Goal: Task Accomplishment & Management: Complete application form

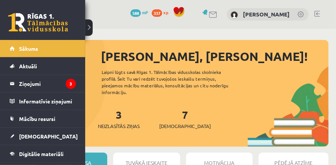
click at [2, 25] on div "1 Dāvanas 588 mP 337 xp" at bounding box center [42, 20] width 85 height 40
click at [14, 25] on link at bounding box center [38, 22] width 60 height 19
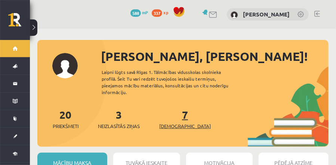
click at [174, 112] on link "7 Ieskaites" at bounding box center [185, 119] width 52 height 22
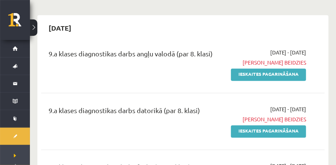
scroll to position [218, 0]
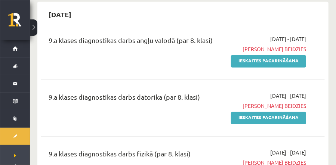
drag, startPoint x: 318, startPoint y: 35, endPoint x: 297, endPoint y: 7, distance: 35.1
click at [297, 7] on div "[DATE]" at bounding box center [183, 15] width 284 height 18
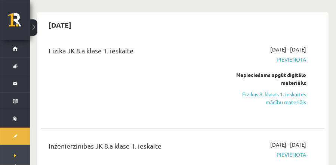
scroll to position [853, 0]
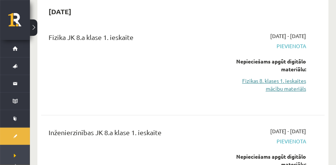
click at [279, 82] on link "Fizikas 8. klases 1. ieskaites mācību materiāls" at bounding box center [267, 85] width 78 height 16
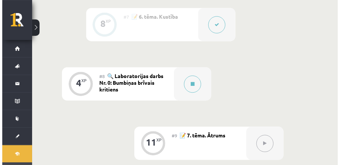
scroll to position [584, 0]
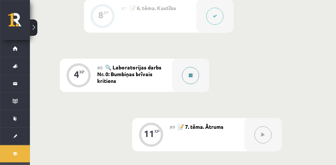
click at [192, 78] on button at bounding box center [190, 75] width 17 height 17
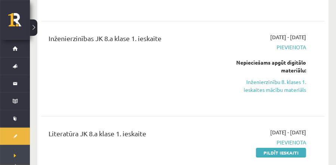
scroll to position [961, 0]
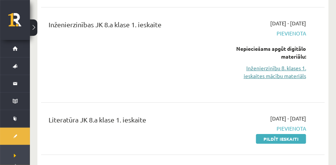
click at [276, 71] on link "Inženierzinību 8. klases 1. ieskaites mācību materiāls" at bounding box center [267, 72] width 78 height 16
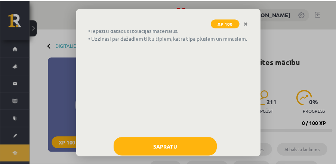
scroll to position [77, 0]
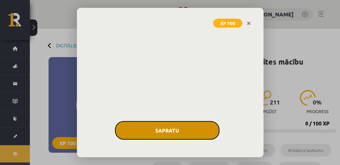
click at [176, 137] on button "Sapratu" at bounding box center [167, 130] width 105 height 19
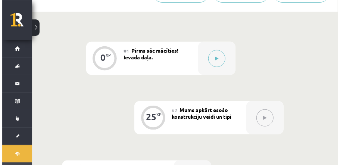
scroll to position [262, 0]
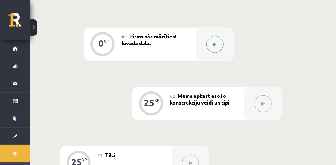
click at [222, 36] on button at bounding box center [214, 44] width 17 height 17
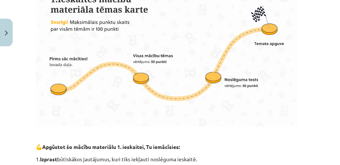
scroll to position [524, 0]
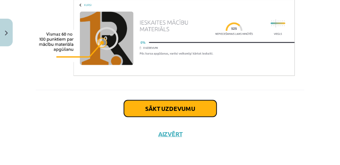
click at [161, 113] on button "Sākt uzdevumu" at bounding box center [170, 109] width 93 height 16
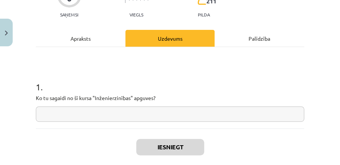
scroll to position [80, 0]
click at [173, 117] on input "text" at bounding box center [170, 113] width 269 height 15
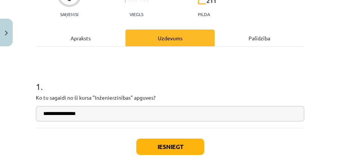
click at [54, 114] on input "**********" at bounding box center [170, 113] width 269 height 15
type input "**********"
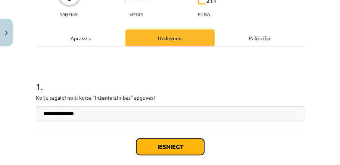
click at [162, 143] on button "Iesniegt" at bounding box center [170, 147] width 68 height 16
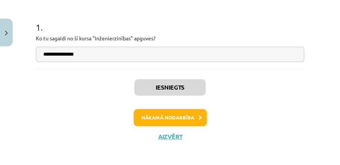
scroll to position [141, 0]
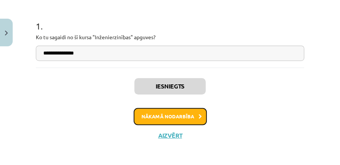
click at [194, 117] on button "Nākamā nodarbība" at bounding box center [170, 116] width 73 height 17
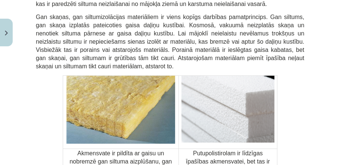
scroll to position [3105, 0]
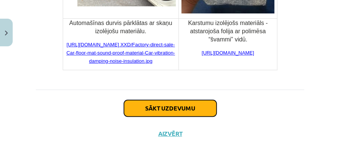
click at [164, 102] on button "Sākt uzdevumu" at bounding box center [170, 108] width 93 height 16
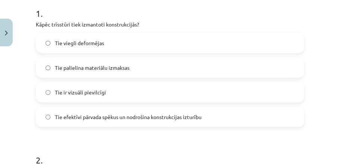
scroll to position [164, 0]
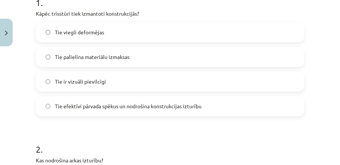
click at [126, 111] on label "Tie efektīvi pārvada spēkus un nodrošina konstrukcijas izturību" at bounding box center [170, 106] width 267 height 19
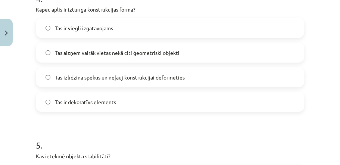
scroll to position [612, 0]
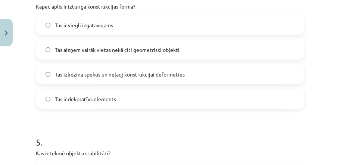
click at [92, 75] on span "Tas izlīdzina spēkus un neļauj konstrukcijai deformēties" at bounding box center [120, 75] width 130 height 8
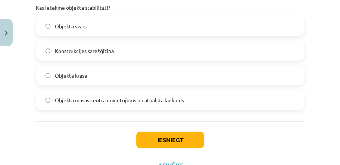
scroll to position [756, 0]
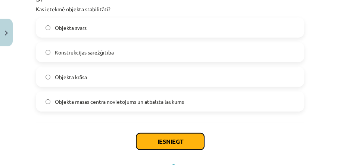
click at [177, 137] on button "Iesniegt" at bounding box center [170, 141] width 68 height 16
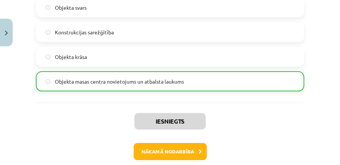
scroll to position [812, 0]
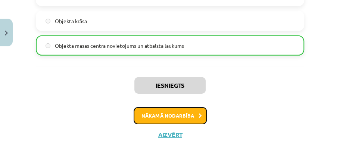
click at [202, 115] on button "Nākamā nodarbība" at bounding box center [170, 115] width 73 height 17
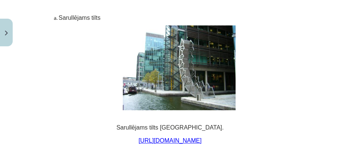
scroll to position [5317, 0]
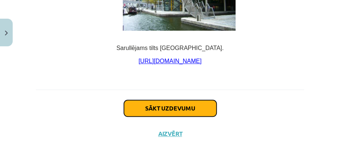
click at [179, 102] on button "Sākt uzdevumu" at bounding box center [170, 108] width 93 height 16
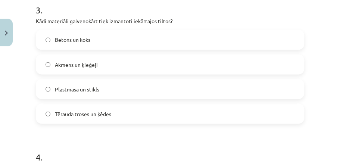
scroll to position [461, 0]
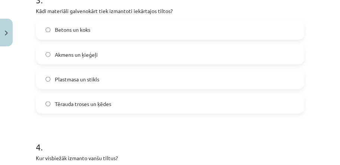
click at [51, 99] on label "Tērauda troses un ķēdes" at bounding box center [170, 103] width 267 height 19
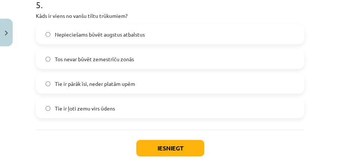
scroll to position [760, 0]
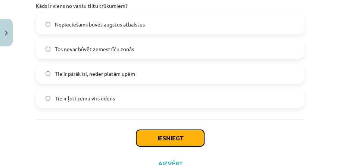
click at [151, 134] on button "Iesniegt" at bounding box center [170, 138] width 68 height 16
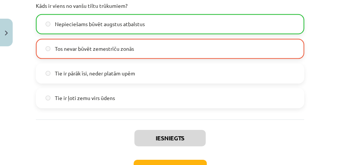
scroll to position [839, 0]
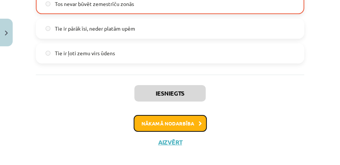
click at [185, 120] on button "Nākamā nodarbība" at bounding box center [170, 123] width 73 height 17
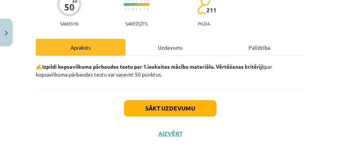
scroll to position [19, 0]
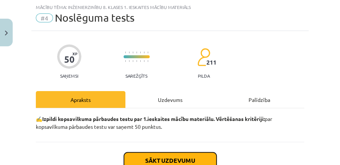
click at [192, 152] on button "Sākt uzdevumu" at bounding box center [170, 160] width 93 height 16
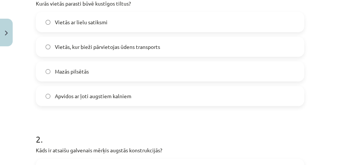
scroll to position [169, 0]
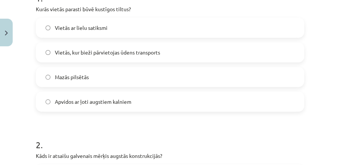
click at [135, 52] on span "Vietās, kur bieži pārvietojas ūdens transports" at bounding box center [107, 53] width 105 height 8
click at [84, 102] on span "Apvidos ar ļoti augstiem kalniem" at bounding box center [93, 102] width 77 height 8
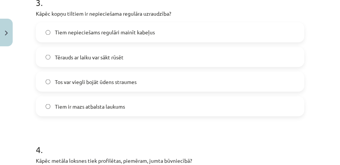
scroll to position [468, 0]
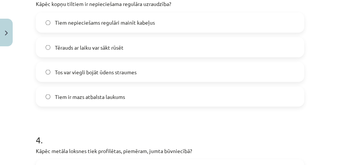
click at [112, 46] on span "Tērauds ar laiku var sākt rūsēt" at bounding box center [89, 47] width 69 height 8
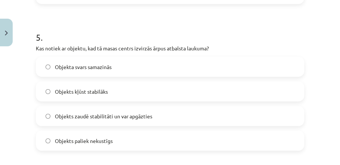
scroll to position [727, 0]
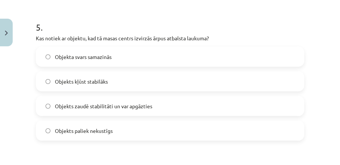
click at [114, 105] on span "Objekts zaudē stabilitāti un var apgāzties" at bounding box center [104, 106] width 98 height 8
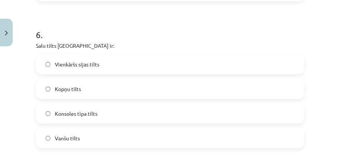
scroll to position [877, 0]
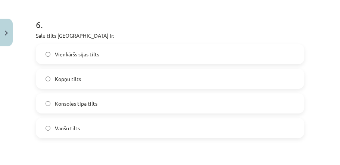
click at [92, 105] on span "Konsoles tipa tilts" at bounding box center [76, 104] width 43 height 8
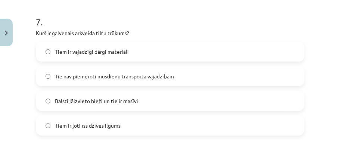
scroll to position [1036, 0]
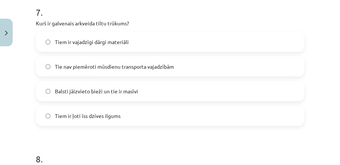
click at [150, 91] on label "Balsti jāizvieto bieži un tie ir masīvi" at bounding box center [170, 91] width 267 height 19
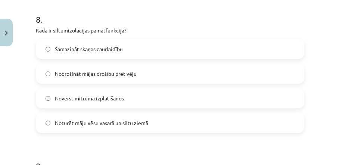
scroll to position [1185, 0]
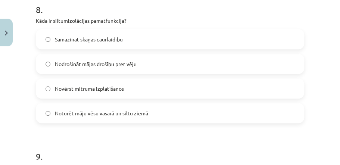
click at [90, 112] on span "Noturēt māju vēsu vasarā un siltu ziemā" at bounding box center [101, 113] width 93 height 8
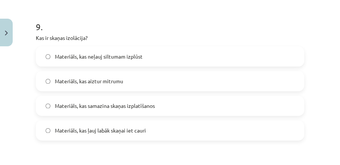
scroll to position [1325, 0]
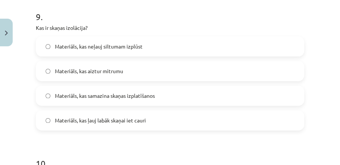
click at [164, 97] on label "Materiāls, kas samazina skaņas izplatīšanos" at bounding box center [170, 95] width 267 height 19
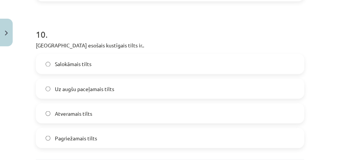
scroll to position [1474, 0]
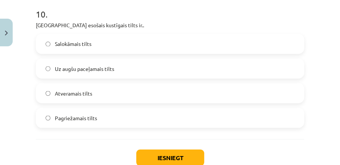
click at [132, 123] on label "Pagriežamais tilts" at bounding box center [170, 117] width 267 height 19
click at [172, 158] on button "Iesniegt" at bounding box center [170, 157] width 68 height 16
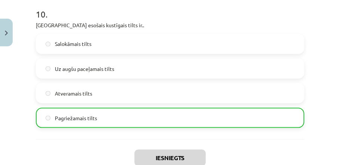
scroll to position [1547, 0]
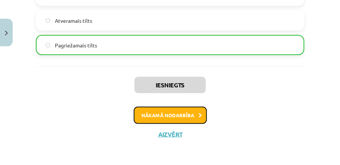
click at [192, 111] on button "Nākamā nodarbība" at bounding box center [170, 115] width 73 height 17
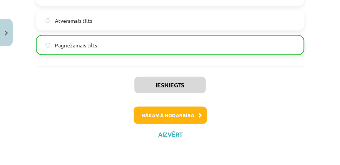
scroll to position [19, 0]
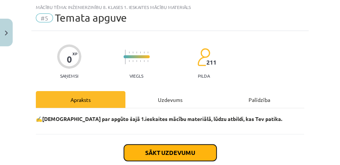
click at [201, 148] on button "Sākt uzdevumu" at bounding box center [170, 153] width 93 height 16
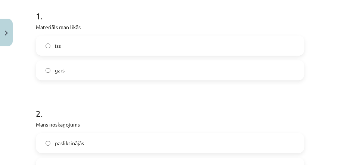
scroll to position [154, 0]
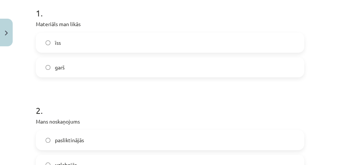
click at [64, 38] on label "īss" at bounding box center [170, 42] width 267 height 19
click at [47, 69] on label "garš" at bounding box center [170, 67] width 267 height 19
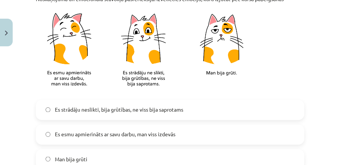
scroll to position [380, 0]
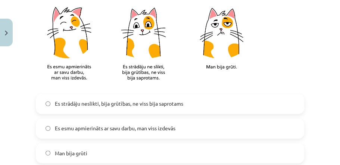
click at [129, 131] on span "Es esmu apmierināts ar savu darbu, man viss izdevās" at bounding box center [115, 128] width 121 height 8
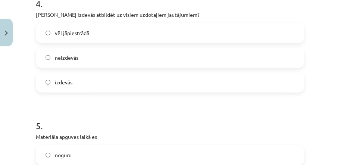
scroll to position [574, 0]
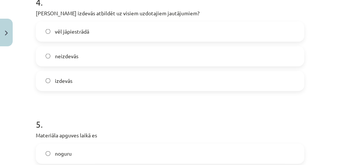
click at [85, 35] on label "vēl jāpiestrādā" at bounding box center [170, 31] width 267 height 19
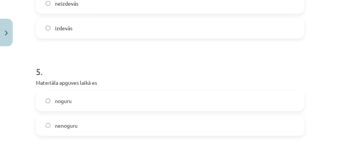
scroll to position [628, 0]
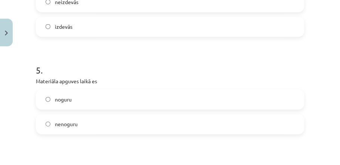
click at [63, 101] on span "noguru" at bounding box center [63, 100] width 17 height 8
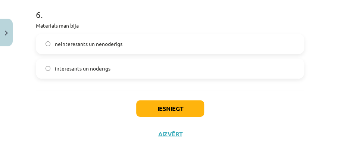
click at [106, 65] on span "interesants un noderīgs" at bounding box center [83, 69] width 56 height 8
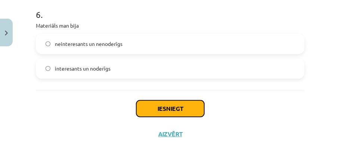
click at [187, 110] on button "Iesniegt" at bounding box center [170, 109] width 68 height 16
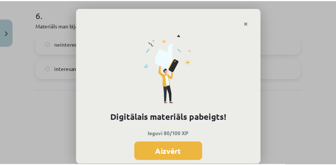
scroll to position [262, 0]
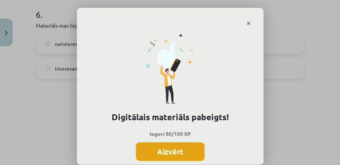
click at [181, 146] on button "Aizvērt" at bounding box center [170, 151] width 69 height 19
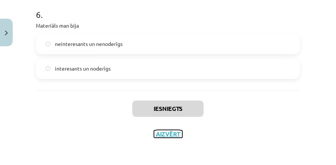
click at [168, 133] on button "Aizvērt" at bounding box center [168, 133] width 28 height 7
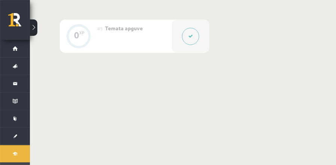
scroll to position [87, 0]
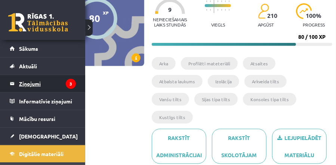
click at [30, 80] on legend "Ziņojumi 3" at bounding box center [47, 83] width 57 height 17
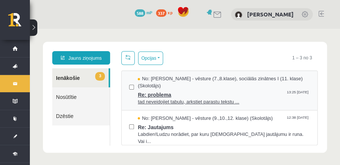
click at [176, 99] on span "tad neveidojiet tabulu, arkstiet parastu tekstu ..." at bounding box center [224, 102] width 172 height 7
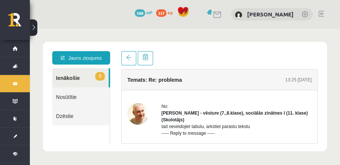
click at [87, 80] on link "2 Ienākošie" at bounding box center [80, 77] width 56 height 19
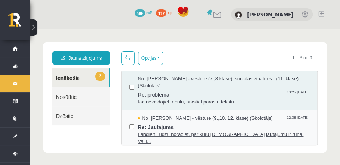
click at [188, 131] on span "Labdien!Ludzu norādiet, par kuru ieskaites jautājumu ir runa. Vai i..." at bounding box center [224, 138] width 172 height 14
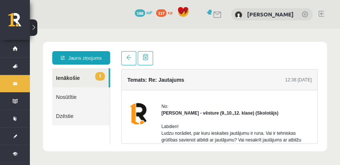
drag, startPoint x: 321, startPoint y: 85, endPoint x: 311, endPoint y: 79, distance: 11.6
click at [311, 79] on div "**********" at bounding box center [185, 96] width 284 height 109
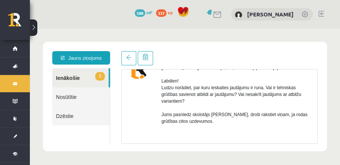
scroll to position [48, 0]
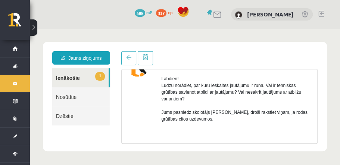
click at [87, 71] on link "1 Ienākošie" at bounding box center [80, 77] width 56 height 19
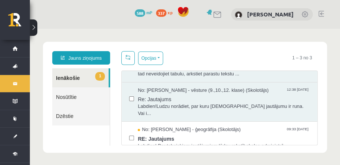
scroll to position [30, 0]
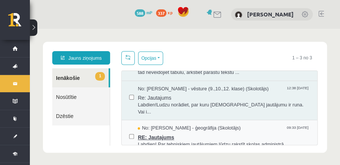
click at [167, 132] on span "RE: Jautajums" at bounding box center [224, 136] width 172 height 9
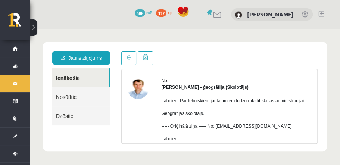
scroll to position [28, 0]
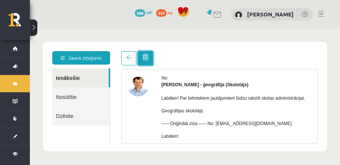
click at [143, 55] on span at bounding box center [146, 57] width 6 height 6
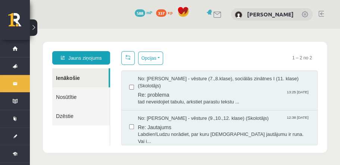
scroll to position [0, 0]
click at [155, 62] on button "Opcijas" at bounding box center [150, 58] width 25 height 13
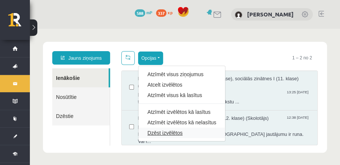
click at [179, 132] on link "Dzēst izvēlētos" at bounding box center [182, 132] width 69 height 7
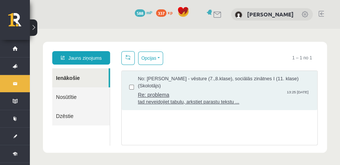
click at [205, 78] on span "No: Andris Garabidovičs - vēsture (7.,8.klase), sociālās zinātnes I (11. klase)…" at bounding box center [224, 82] width 172 height 14
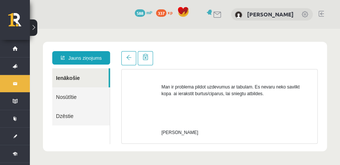
scroll to position [341, 0]
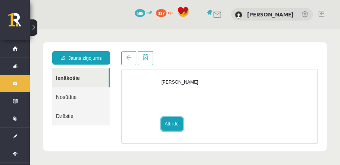
click at [170, 124] on link "Atbildēt" at bounding box center [172, 123] width 22 height 13
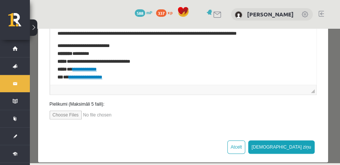
scroll to position [186, 0]
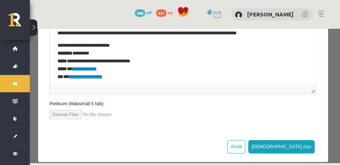
click at [161, 117] on link "Atbildēt" at bounding box center [172, 123] width 22 height 13
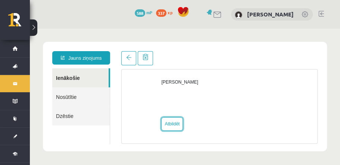
click at [161, 117] on link "Atbildēt" at bounding box center [172, 123] width 22 height 13
type input "**********"
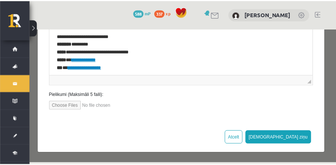
scroll to position [0, 0]
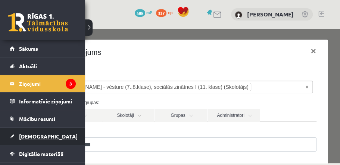
click at [44, 134] on link "[DEMOGRAPHIC_DATA]" at bounding box center [43, 136] width 66 height 17
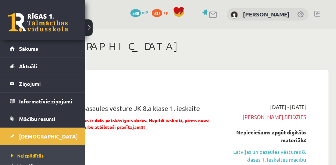
click at [29, 19] on link at bounding box center [38, 22] width 60 height 19
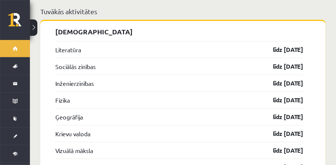
scroll to position [961, 0]
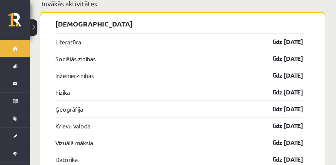
click at [60, 37] on link "Literatūra" at bounding box center [68, 41] width 26 height 9
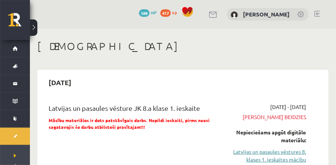
click at [285, 154] on link "Latvijas un pasaules vēstures 8. klases 1. ieskaites mācību materiāls" at bounding box center [267, 160] width 78 height 24
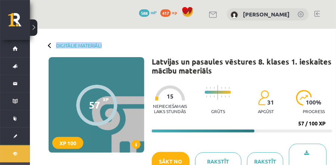
drag, startPoint x: 336, startPoint y: 20, endPoint x: 340, endPoint y: 29, distance: 9.7
click at [336, 29] on html "0 Dāvanas 588 mP 417 xp [PERSON_NAME] Sākums Aktuāli Kā mācīties eSKOLĀ Kontakt…" at bounding box center [168, 82] width 336 height 165
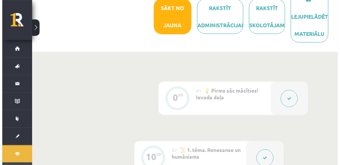
scroll to position [145, 0]
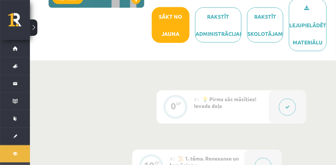
click at [294, 101] on button at bounding box center [287, 107] width 17 height 17
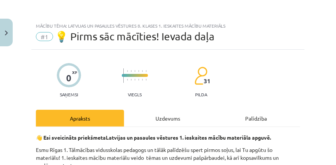
click at [294, 101] on div "Mācību tēma: Latvijas un pasaules vēstures 8. klases 1. ieskaites mācību materi…" at bounding box center [168, 82] width 336 height 165
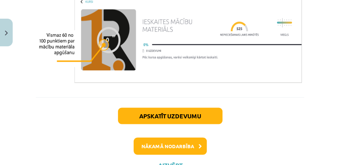
scroll to position [433, 0]
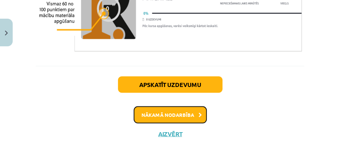
click at [178, 114] on button "Nākamā nodarbība" at bounding box center [170, 114] width 73 height 17
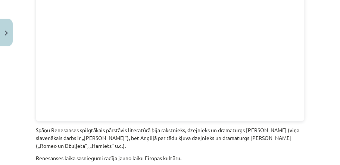
scroll to position [1749, 0]
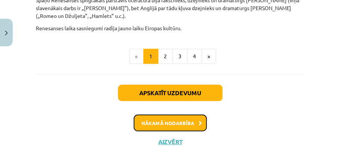
click at [179, 119] on button "Nākamā nodarbība" at bounding box center [170, 123] width 73 height 17
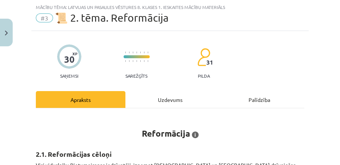
scroll to position [599, 0]
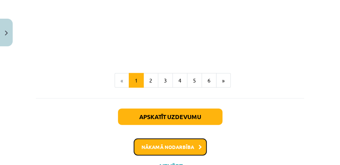
click at [191, 139] on button "Nākamā nodarbība" at bounding box center [170, 147] width 73 height 17
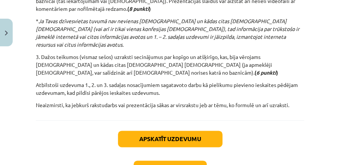
scroll to position [318, 0]
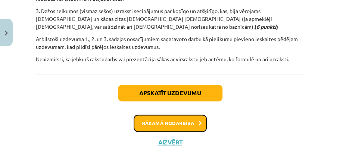
click at [183, 115] on button "Nākamā nodarbība" at bounding box center [170, 123] width 73 height 17
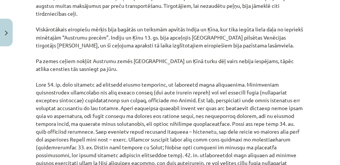
scroll to position [965, 0]
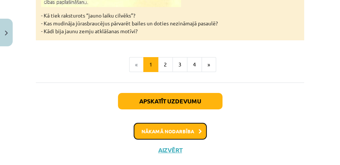
click at [191, 123] on button "Nākamā nodarbība" at bounding box center [170, 131] width 73 height 17
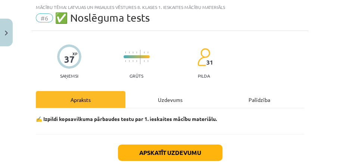
scroll to position [86, 0]
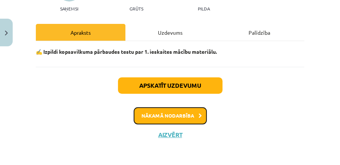
click at [188, 115] on button "Nākamā nodarbība" at bounding box center [170, 115] width 73 height 17
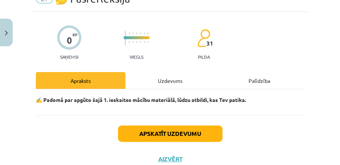
scroll to position [63, 0]
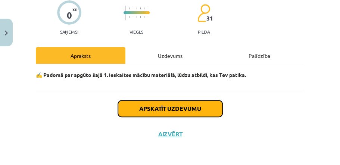
click at [167, 113] on button "Apskatīt uzdevumu" at bounding box center [170, 109] width 105 height 16
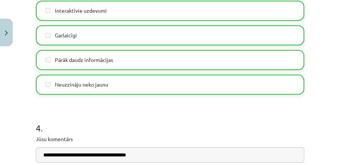
scroll to position [754, 0]
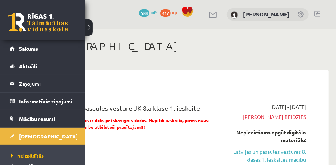
click at [39, 153] on span "Neizpildītās" at bounding box center [26, 156] width 34 height 6
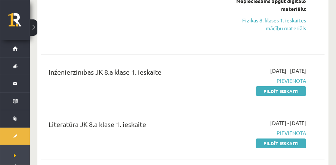
scroll to position [873, 0]
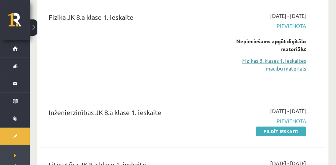
click at [290, 59] on link "Fizikas 8. klases 1. ieskaites mācību materiāls" at bounding box center [267, 65] width 78 height 16
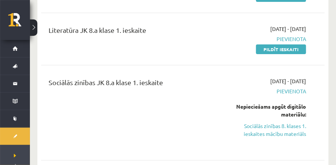
scroll to position [994, 0]
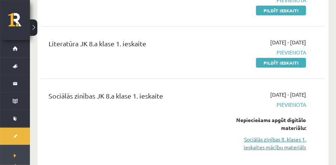
click at [286, 137] on link "Sociālās zinības 8. klases 1. ieskaites mācību materiāls" at bounding box center [267, 144] width 78 height 16
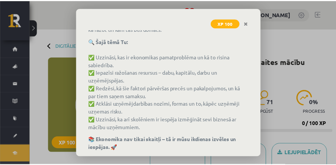
scroll to position [131, 0]
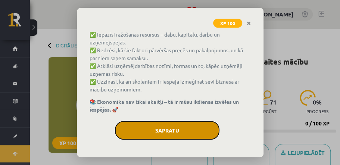
click at [178, 128] on button "Sapratu" at bounding box center [167, 130] width 105 height 19
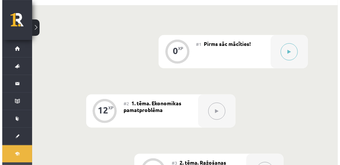
scroll to position [181, 0]
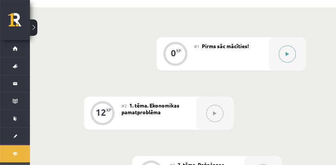
click at [287, 53] on icon at bounding box center [287, 54] width 3 height 4
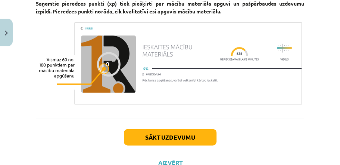
scroll to position [562, 0]
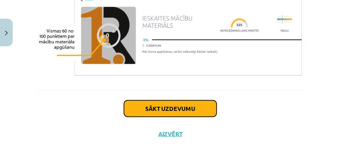
click at [190, 107] on button "Sākt uzdevumu" at bounding box center [170, 109] width 93 height 16
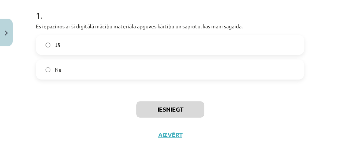
scroll to position [152, 0]
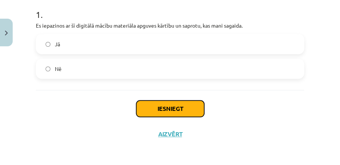
click at [148, 106] on button "Iesniegt" at bounding box center [170, 109] width 68 height 16
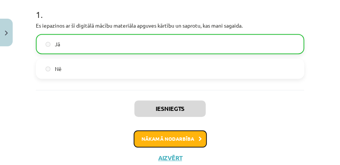
click at [193, 138] on button "Nākamā nodarbība" at bounding box center [170, 138] width 73 height 17
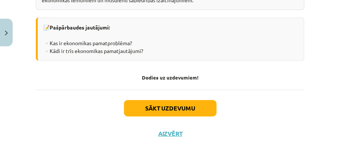
scroll to position [822, 0]
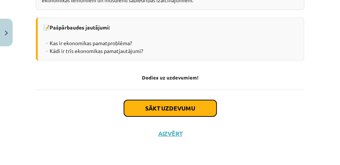
click at [185, 112] on button "Sākt uzdevumu" at bounding box center [170, 108] width 93 height 16
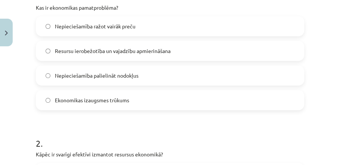
scroll to position [169, 0]
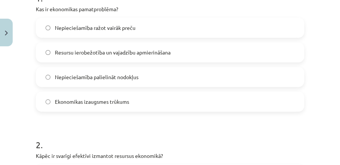
click at [142, 49] on span "Resursu ierobežotība un vajadzību apmierināšana" at bounding box center [113, 53] width 116 height 8
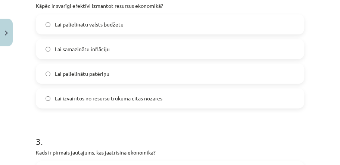
scroll to position [316, 0]
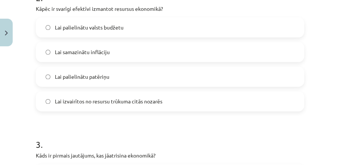
click at [129, 106] on label "Lai izvairītos no resursu trūkuma citās nozarēs" at bounding box center [170, 101] width 267 height 19
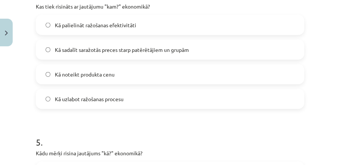
scroll to position [606, 0]
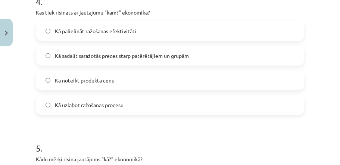
click at [168, 58] on span "Kā sadalīt saražotās preces starp patērētājiem un grupām" at bounding box center [122, 56] width 134 height 8
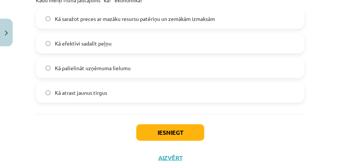
scroll to position [775, 0]
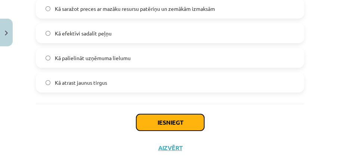
click at [168, 117] on button "Iesniegt" at bounding box center [170, 122] width 68 height 16
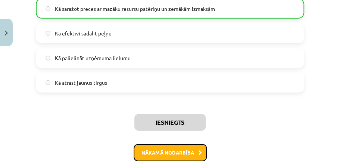
click at [183, 152] on button "Nākamā nodarbība" at bounding box center [170, 152] width 73 height 17
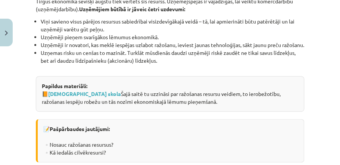
scroll to position [1225, 0]
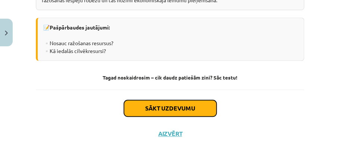
click at [194, 108] on button "Sākt uzdevumu" at bounding box center [170, 108] width 93 height 16
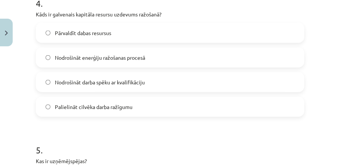
scroll to position [614, 0]
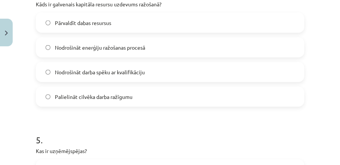
click at [99, 71] on span "Nodrošināt darba spēku ar kvalifikāciju" at bounding box center [100, 72] width 90 height 8
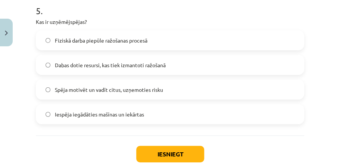
scroll to position [754, 0]
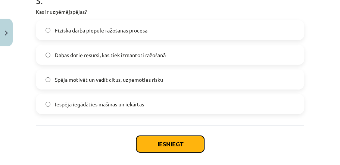
click at [188, 144] on button "Iesniegt" at bounding box center [170, 144] width 68 height 16
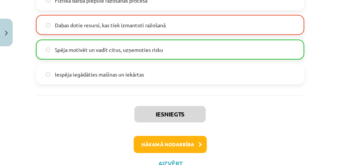
scroll to position [794, 0]
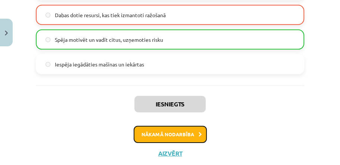
click at [192, 130] on button "Nākamā nodarbība" at bounding box center [170, 134] width 73 height 17
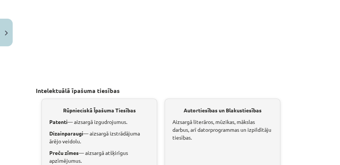
scroll to position [1559, 0]
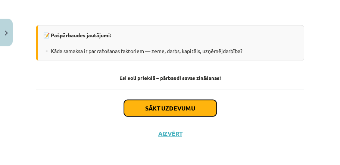
click at [207, 109] on button "Sākt uzdevumu" at bounding box center [170, 108] width 93 height 16
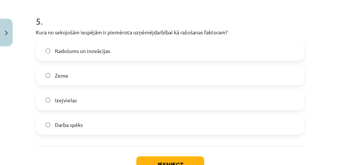
scroll to position [743, 0]
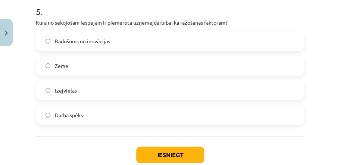
click at [80, 43] on span "Radošums un inovācijas" at bounding box center [82, 41] width 55 height 8
click at [153, 154] on button "Iesniegt" at bounding box center [170, 155] width 68 height 16
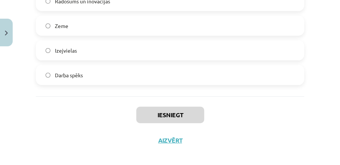
scroll to position [789, 0]
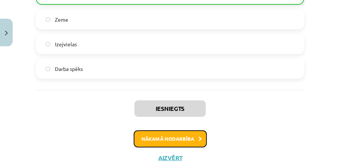
click at [189, 136] on button "Nākamā nodarbība" at bounding box center [170, 138] width 73 height 17
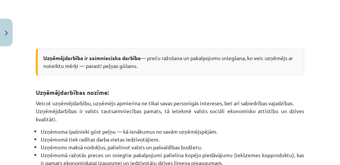
scroll to position [994, 0]
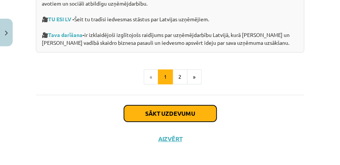
click at [149, 105] on button "Sākt uzdevumu" at bounding box center [170, 113] width 93 height 16
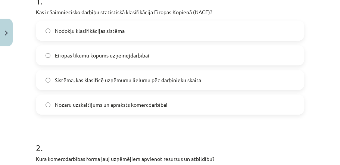
scroll to position [170, 0]
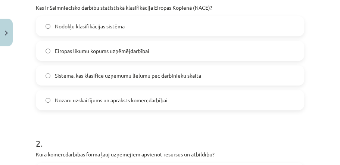
click at [91, 49] on span "Eiropas likumu kopums uzņēmējdarbībai" at bounding box center [102, 51] width 95 height 8
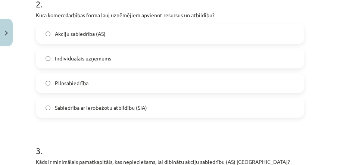
scroll to position [320, 0]
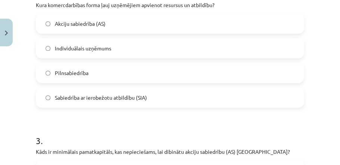
click at [73, 73] on span "Pilnsabiedrība" at bounding box center [72, 73] width 34 height 8
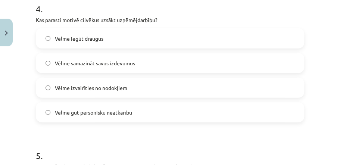
scroll to position [609, 0]
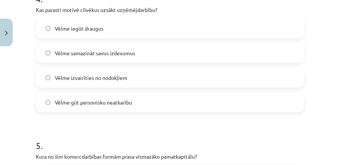
click at [79, 106] on label "Vēlme gūt personisku neatkarību" at bounding box center [170, 102] width 267 height 19
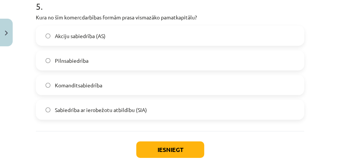
scroll to position [758, 0]
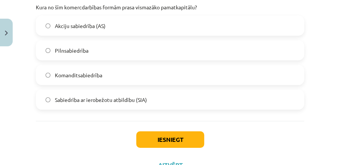
click at [87, 54] on label "Pilnsabiedrība" at bounding box center [170, 50] width 267 height 19
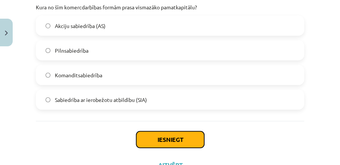
click at [171, 134] on button "Iesniegt" at bounding box center [170, 140] width 68 height 16
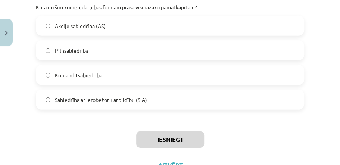
scroll to position [789, 0]
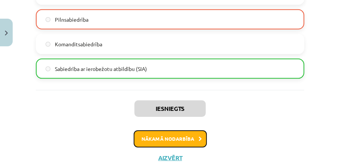
click at [174, 140] on button "Nākamā nodarbība" at bounding box center [170, 138] width 73 height 17
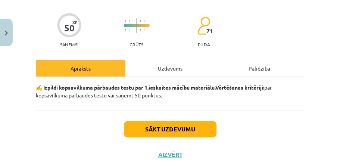
scroll to position [66, 0]
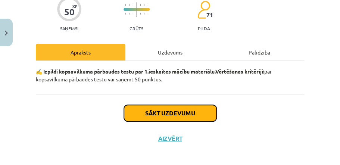
click at [142, 114] on button "Sākt uzdevumu" at bounding box center [170, 113] width 93 height 16
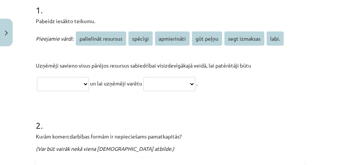
scroll to position [165, 0]
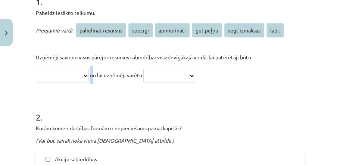
click at [98, 69] on p "**********" at bounding box center [170, 66] width 269 height 36
click at [89, 73] on select "**********" at bounding box center [63, 76] width 52 height 14
select select "**********"
click at [37, 69] on select "**********" at bounding box center [63, 76] width 52 height 14
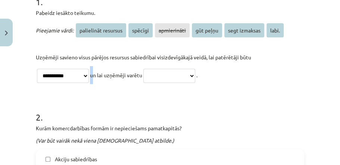
click at [194, 73] on select "**********" at bounding box center [169, 76] width 52 height 14
select select "*********"
click at [154, 69] on select "**********" at bounding box center [169, 76] width 52 height 14
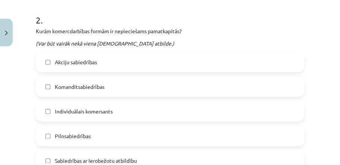
scroll to position [275, 0]
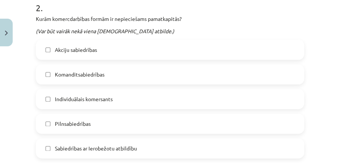
click at [112, 96] on span "Individuālais komersants" at bounding box center [84, 99] width 58 height 8
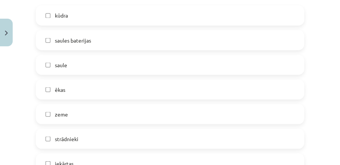
scroll to position [491, 0]
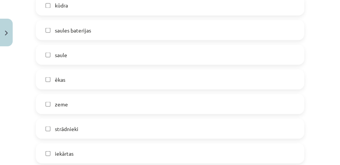
click at [57, 31] on span "saules baterijas" at bounding box center [73, 30] width 36 height 8
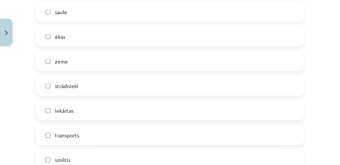
scroll to position [529, 0]
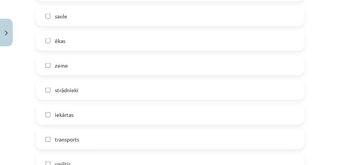
click at [155, 43] on label "ēkas" at bounding box center [170, 40] width 267 height 19
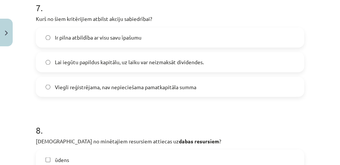
scroll to position [1458, 0]
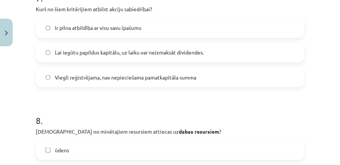
click at [149, 58] on label "Lai iegūtu papildus kapitālu, uz laiku var neizmaksāt dividendes." at bounding box center [170, 52] width 267 height 19
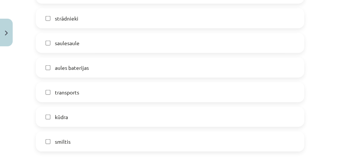
scroll to position [1717, 0]
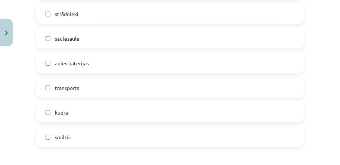
click at [60, 111] on span "kūdra" at bounding box center [61, 113] width 13 height 8
click at [68, 137] on span "smiltis" at bounding box center [63, 137] width 16 height 8
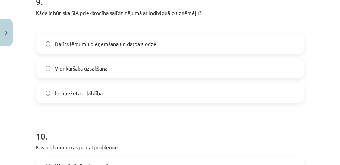
scroll to position [1900, 0]
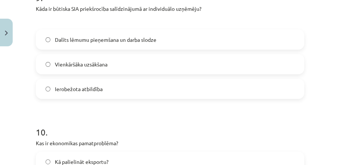
click at [104, 92] on label "Ierobežota atbildība" at bounding box center [170, 89] width 267 height 19
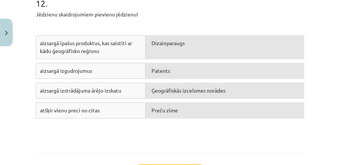
scroll to position [2319, 0]
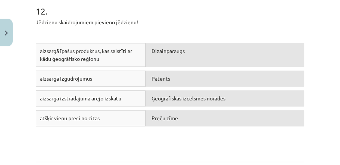
click at [89, 58] on span "aizsargā īpašus produktus, kas saistīti ar kādu ģeogrāfisko reģionu" at bounding box center [86, 54] width 92 height 15
click at [92, 50] on span "aizsargā īpašus produktus, kas saistīti ar kādu ģeogrāfisko reģionu" at bounding box center [86, 54] width 92 height 15
click at [166, 116] on span "Preču zīme" at bounding box center [165, 118] width 27 height 7
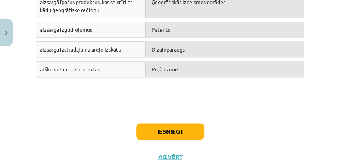
scroll to position [2391, 0]
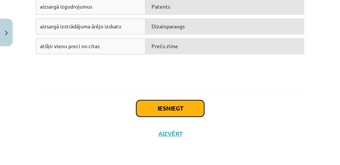
click at [171, 110] on button "Iesniegt" at bounding box center [170, 108] width 68 height 16
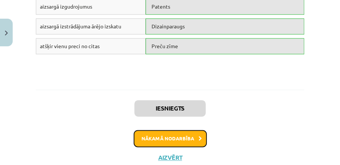
click at [182, 138] on button "Nākamā nodarbība" at bounding box center [170, 138] width 73 height 17
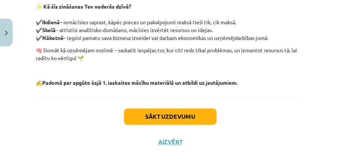
scroll to position [305, 0]
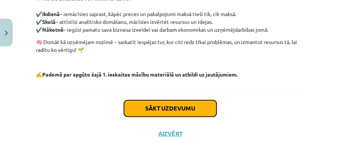
click at [153, 112] on button "Sākt uzdevumu" at bounding box center [170, 108] width 93 height 16
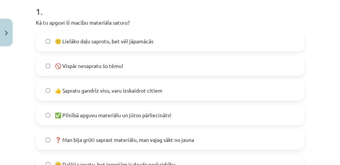
scroll to position [164, 0]
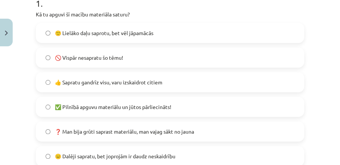
click at [130, 80] on span "👍 Sapratu gandrīz visu, varu izskaidrot citiem" at bounding box center [109, 82] width 108 height 8
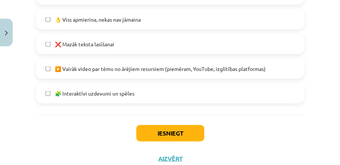
scroll to position [551, 0]
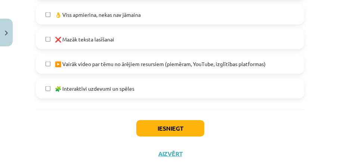
click at [82, 39] on span "❌ Mazāk teksta lasīšanai" at bounding box center [84, 39] width 59 height 8
click at [120, 89] on span "🧩 Interaktīvi uzdevumi un spēles" at bounding box center [95, 89] width 80 height 8
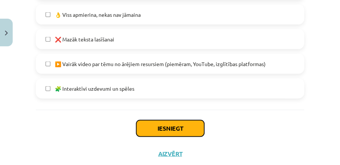
click at [188, 131] on button "Iesniegt" at bounding box center [170, 128] width 68 height 16
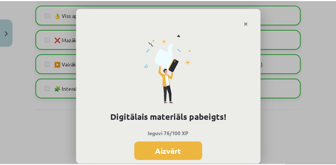
scroll to position [164, 0]
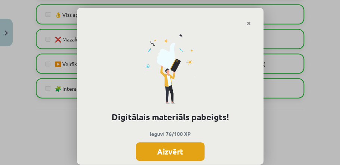
click at [139, 152] on button "Aizvērt" at bounding box center [170, 151] width 69 height 19
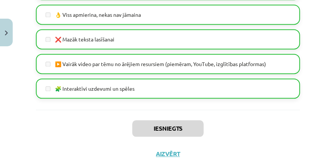
scroll to position [571, 0]
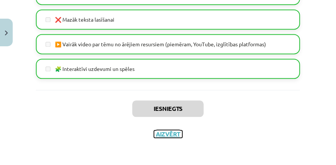
click at [175, 135] on button "Aizvērt" at bounding box center [168, 133] width 28 height 7
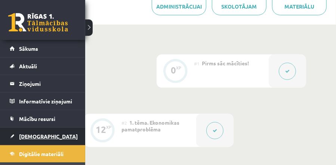
click at [34, 134] on span "[DEMOGRAPHIC_DATA]" at bounding box center [48, 136] width 59 height 7
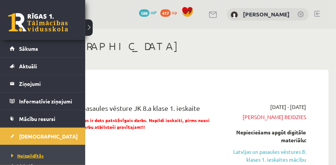
click at [37, 156] on span "Neizpildītās" at bounding box center [26, 156] width 34 height 6
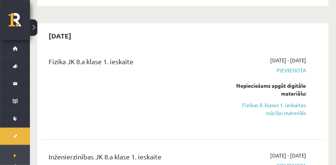
scroll to position [841, 0]
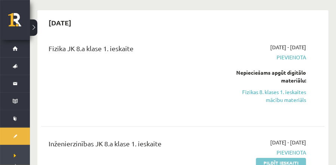
click at [290, 161] on link "Pildīt ieskaiti" at bounding box center [281, 163] width 50 height 10
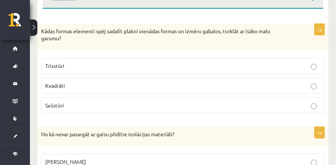
scroll to position [146, 0]
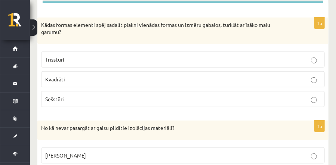
click at [138, 55] on label "Trīsstūri" at bounding box center [183, 60] width 284 height 16
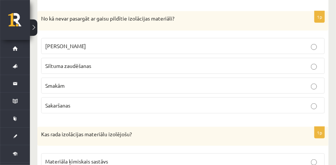
scroll to position [266, 0]
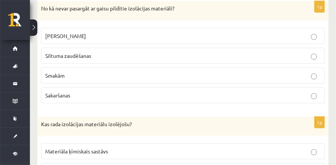
click at [85, 52] on span "Siltuma zaudēšanas" at bounding box center [68, 55] width 46 height 7
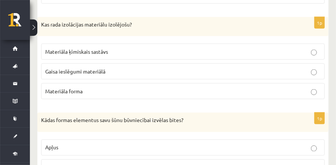
scroll to position [375, 0]
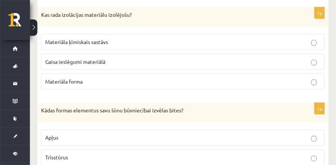
click at [168, 61] on p "Gaisa ieslēgumi materiālā" at bounding box center [182, 62] width 275 height 8
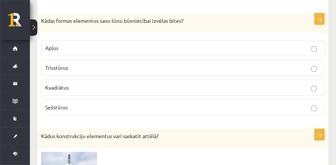
scroll to position [475, 0]
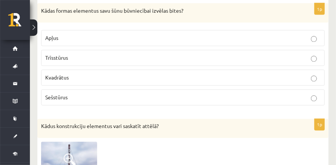
click at [137, 98] on p "Sešstūrus" at bounding box center [182, 98] width 275 height 8
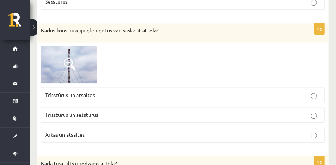
scroll to position [584, 0]
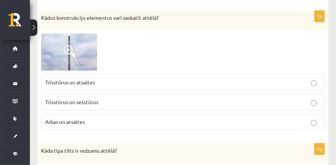
click at [69, 46] on span at bounding box center [70, 51] width 12 height 12
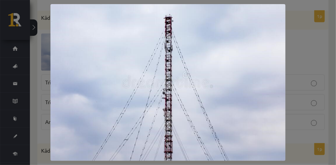
click at [309, 41] on div at bounding box center [168, 82] width 336 height 165
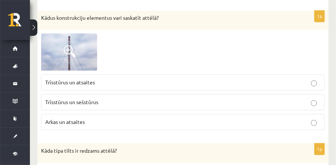
click at [200, 83] on label "Trīsstūrus un atsaites" at bounding box center [183, 82] width 284 height 16
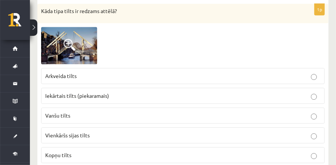
scroll to position [727, 0]
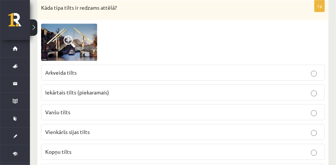
click at [71, 37] on span at bounding box center [70, 41] width 12 height 12
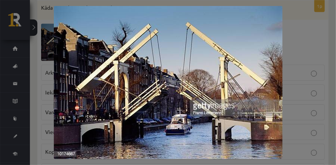
click at [320, 25] on div at bounding box center [168, 82] width 336 height 165
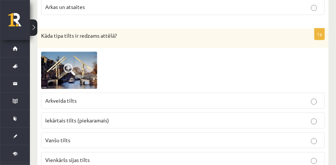
scroll to position [705, 0]
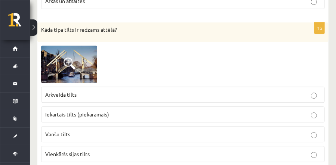
click at [72, 58] on span at bounding box center [70, 64] width 12 height 12
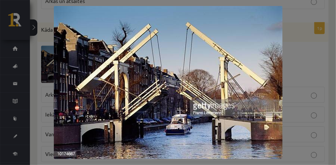
click at [313, 52] on div at bounding box center [168, 82] width 336 height 165
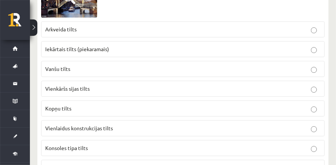
scroll to position [776, 0]
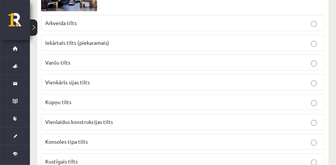
click at [179, 19] on p "Arkveida tilts" at bounding box center [182, 23] width 275 height 8
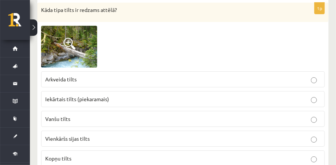
scroll to position [950, 0]
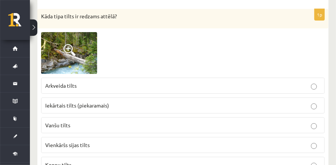
click at [72, 44] on span at bounding box center [70, 50] width 12 height 12
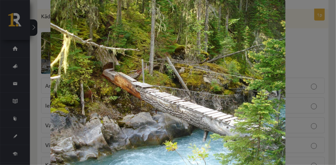
click at [303, 48] on div at bounding box center [168, 88] width 336 height 176
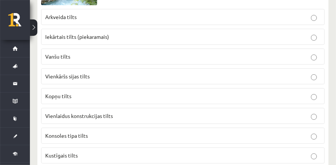
scroll to position [1025, 0]
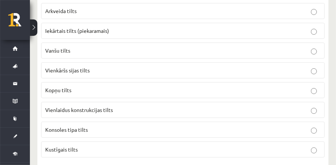
click at [155, 67] on p "Vienkāršs sijas tilts" at bounding box center [182, 71] width 275 height 8
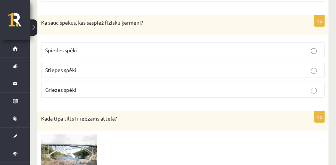
scroll to position [1178, 0]
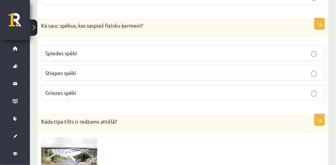
click at [95, 49] on p "Spiedes spēki" at bounding box center [182, 53] width 275 height 8
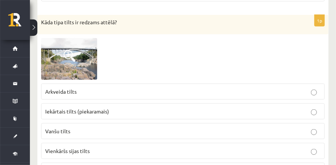
scroll to position [1281, 0]
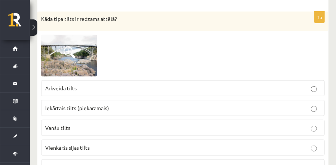
click at [90, 38] on img at bounding box center [69, 56] width 56 height 42
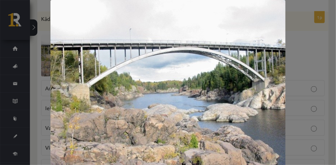
click at [315, 28] on div at bounding box center [168, 88] width 336 height 176
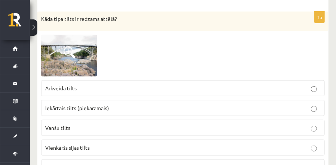
click at [210, 164] on p "Kopņu tilts" at bounding box center [182, 168] width 275 height 8
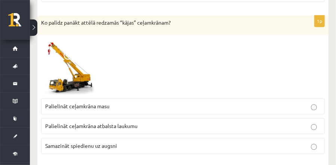
scroll to position [1517, 0]
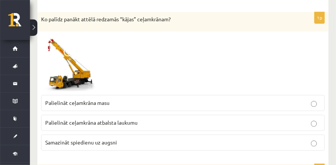
click at [197, 115] on label "Palielināt ceļamkrāna atbalsta laukumu" at bounding box center [183, 123] width 284 height 16
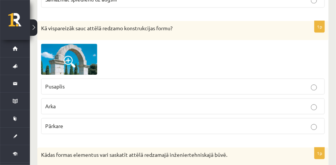
scroll to position [1666, 0]
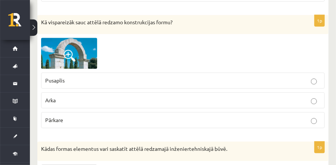
click at [231, 96] on p "Arka" at bounding box center [182, 100] width 275 height 8
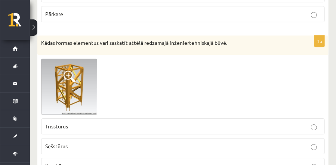
scroll to position [1775, 0]
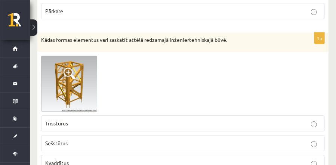
click at [77, 120] on p "Trīsstūrus" at bounding box center [182, 124] width 275 height 8
click at [114, 159] on p "Kvadrātus" at bounding box center [182, 163] width 275 height 8
click at [141, 120] on p "Trīsstūrus" at bounding box center [182, 124] width 275 height 8
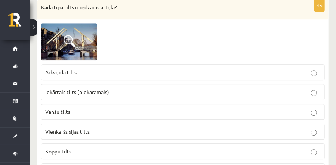
scroll to position [737, 0]
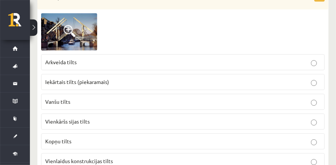
click at [294, 78] on p "Iekārtais tilts (piekaramais)" at bounding box center [182, 82] width 275 height 8
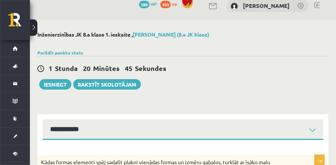
scroll to position [0, 0]
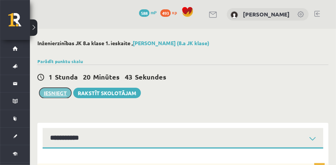
click at [54, 94] on button "Iesniegt" at bounding box center [55, 93] width 32 height 10
click at [55, 90] on button "Iesniegt" at bounding box center [55, 93] width 32 height 10
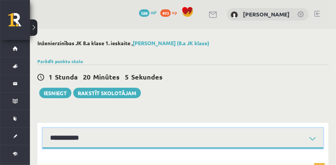
click at [314, 139] on select "**********" at bounding box center [183, 138] width 281 height 21
select select "**********"
click at [43, 128] on select "**********" at bounding box center [183, 138] width 281 height 21
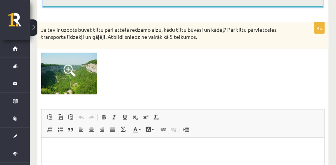
scroll to position [143, 0]
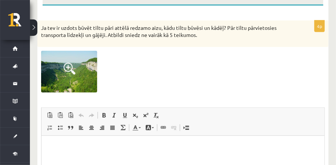
click at [65, 67] on span at bounding box center [70, 69] width 12 height 12
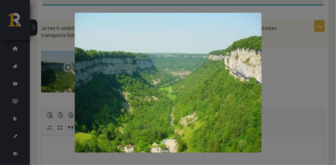
click at [281, 68] on div at bounding box center [168, 82] width 336 height 165
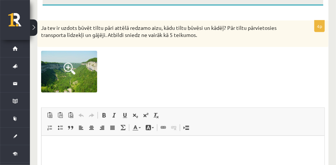
click at [191, 146] on p "Bagātinātā teksta redaktors, wiswyg-editor-user-answer-47433820287060" at bounding box center [183, 147] width 268 height 8
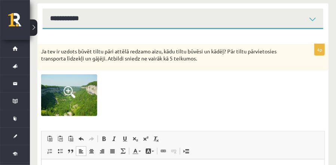
scroll to position [40, 0]
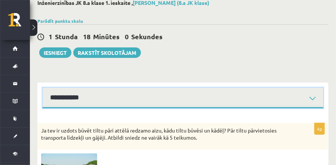
click at [127, 99] on select "**********" at bounding box center [183, 98] width 281 height 21
select select "**********"
click at [43, 88] on select "**********" at bounding box center [183, 98] width 281 height 21
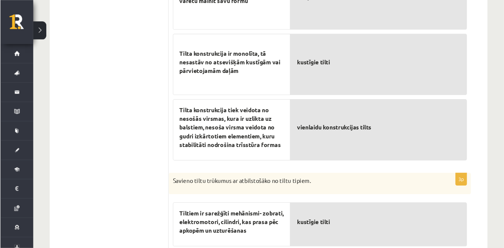
scroll to position [362, 0]
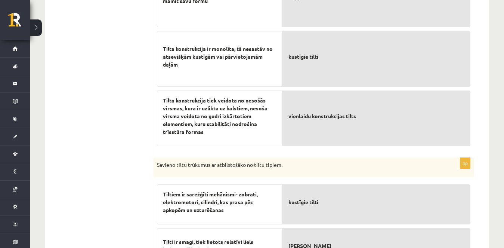
drag, startPoint x: 340, startPoint y: 9, endPoint x: 498, endPoint y: 194, distance: 243.0
click at [336, 165] on div "**********" at bounding box center [267, 2] width 474 height 671
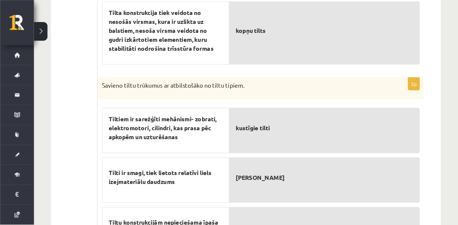
scroll to position [451, 0]
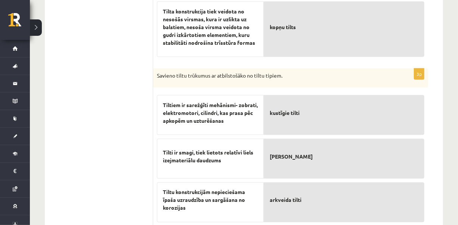
drag, startPoint x: 497, startPoint y: 3, endPoint x: 77, endPoint y: 127, distance: 437.1
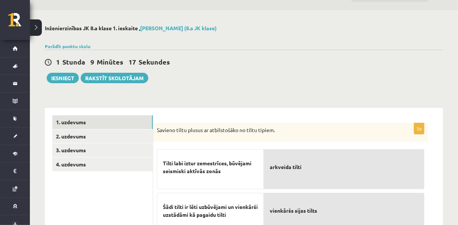
scroll to position [15, 0]
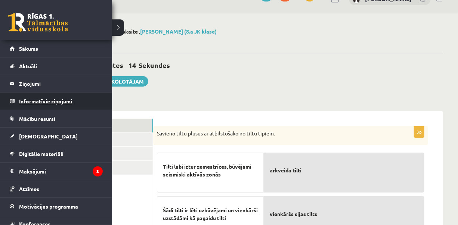
click at [22, 94] on legend "Informatīvie ziņojumi 0" at bounding box center [61, 101] width 84 height 17
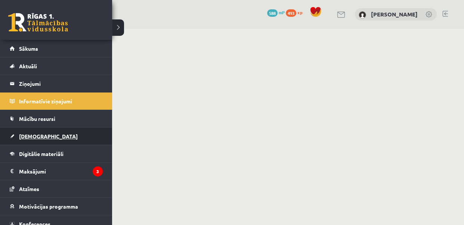
click at [41, 136] on span "[DEMOGRAPHIC_DATA]" at bounding box center [48, 136] width 59 height 7
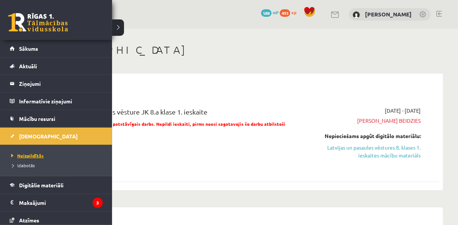
click at [41, 156] on span "Neizpildītās" at bounding box center [26, 156] width 34 height 6
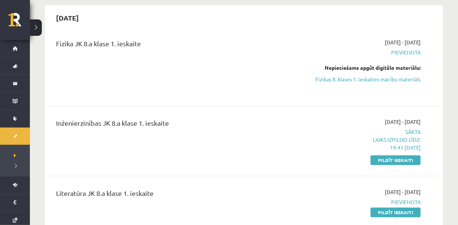
scroll to position [852, 0]
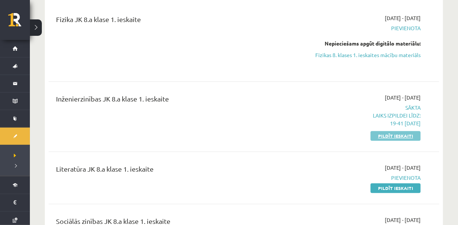
click at [336, 135] on link "Pildīt ieskaiti" at bounding box center [396, 136] width 50 height 10
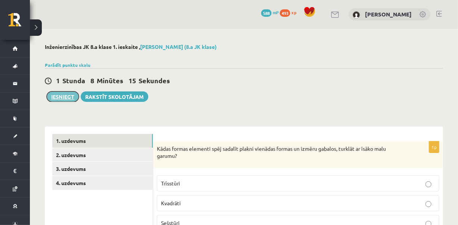
click at [64, 99] on button "Iesniegt" at bounding box center [63, 97] width 32 height 10
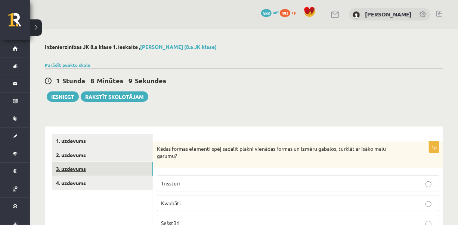
click at [80, 169] on link "3. uzdevums" at bounding box center [102, 169] width 101 height 14
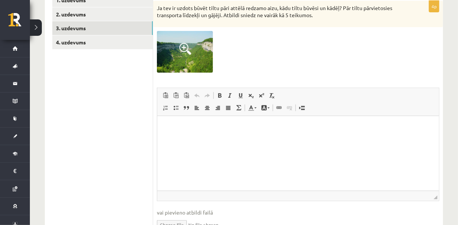
scroll to position [142, 0]
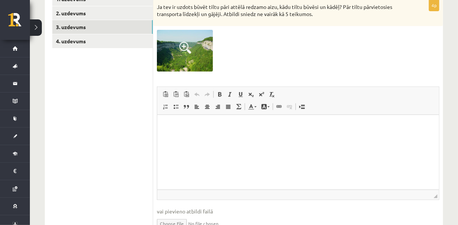
click at [317, 138] on html at bounding box center [298, 126] width 282 height 23
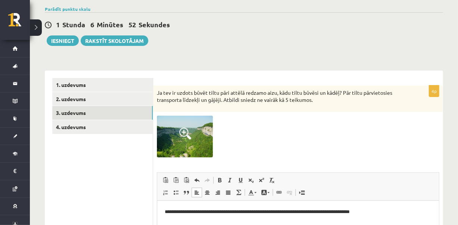
scroll to position [52, 0]
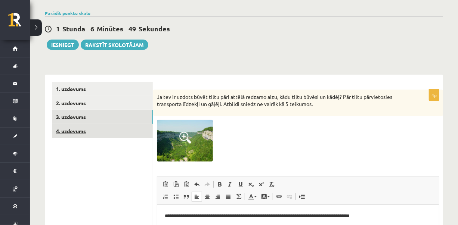
click at [77, 131] on link "4. uzdevums" at bounding box center [102, 131] width 101 height 14
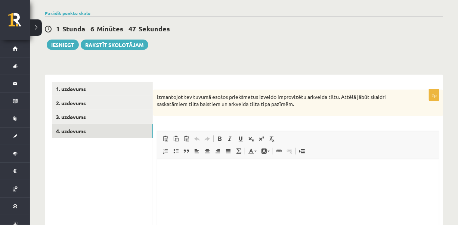
scroll to position [0, 0]
click at [213, 182] on html at bounding box center [298, 170] width 282 height 23
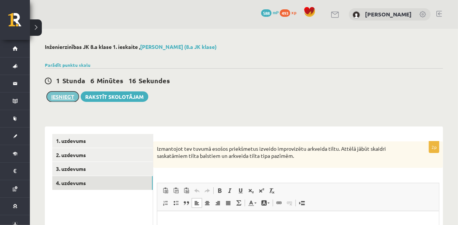
click at [56, 96] on button "Iesniegt" at bounding box center [63, 97] width 32 height 10
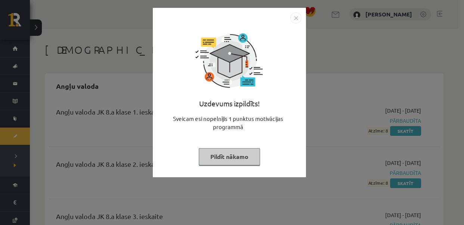
click at [243, 153] on button "Pildīt nākamo" at bounding box center [229, 156] width 61 height 17
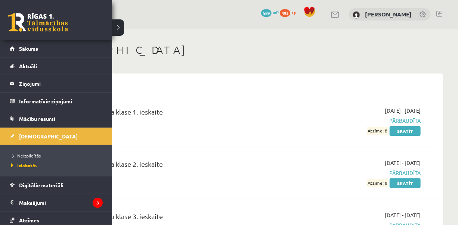
click at [52, 13] on link at bounding box center [38, 22] width 60 height 19
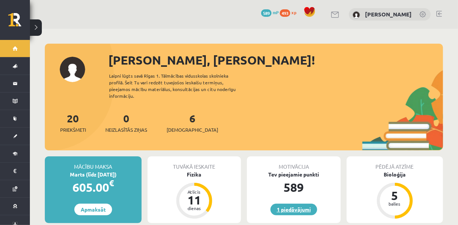
click at [288, 209] on link "1 piedāvājumi" at bounding box center [294, 210] width 47 height 12
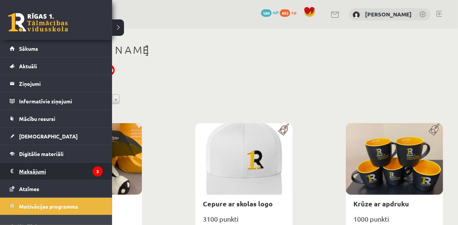
click at [71, 166] on legend "Maksājumi 3" at bounding box center [61, 171] width 84 height 17
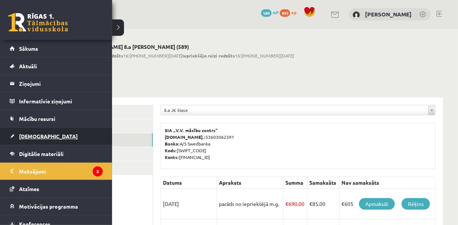
click at [37, 139] on link "[DEMOGRAPHIC_DATA]" at bounding box center [56, 136] width 93 height 17
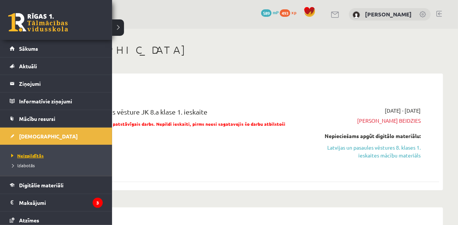
click at [42, 155] on span "Neizpildītās" at bounding box center [26, 156] width 34 height 6
click at [42, 202] on legend "Maksājumi 3" at bounding box center [61, 202] width 84 height 17
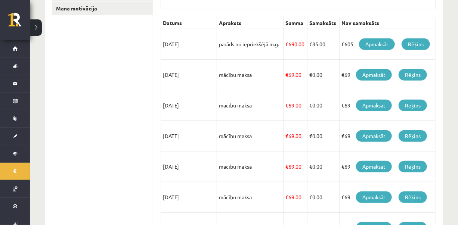
scroll to position [164, 0]
